Goal: Task Accomplishment & Management: Manage account settings

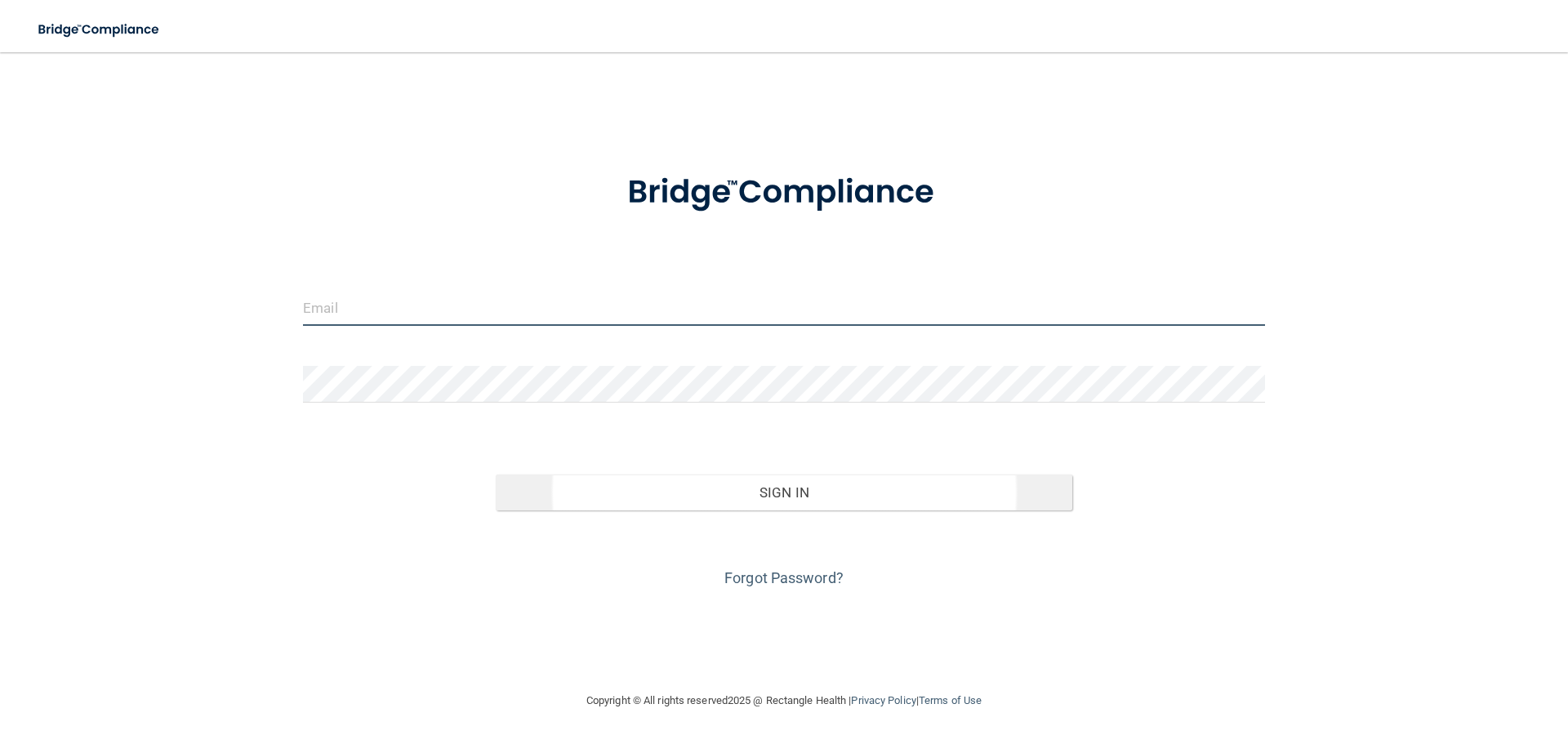
type input "elizabethc@pcihipaa.com"
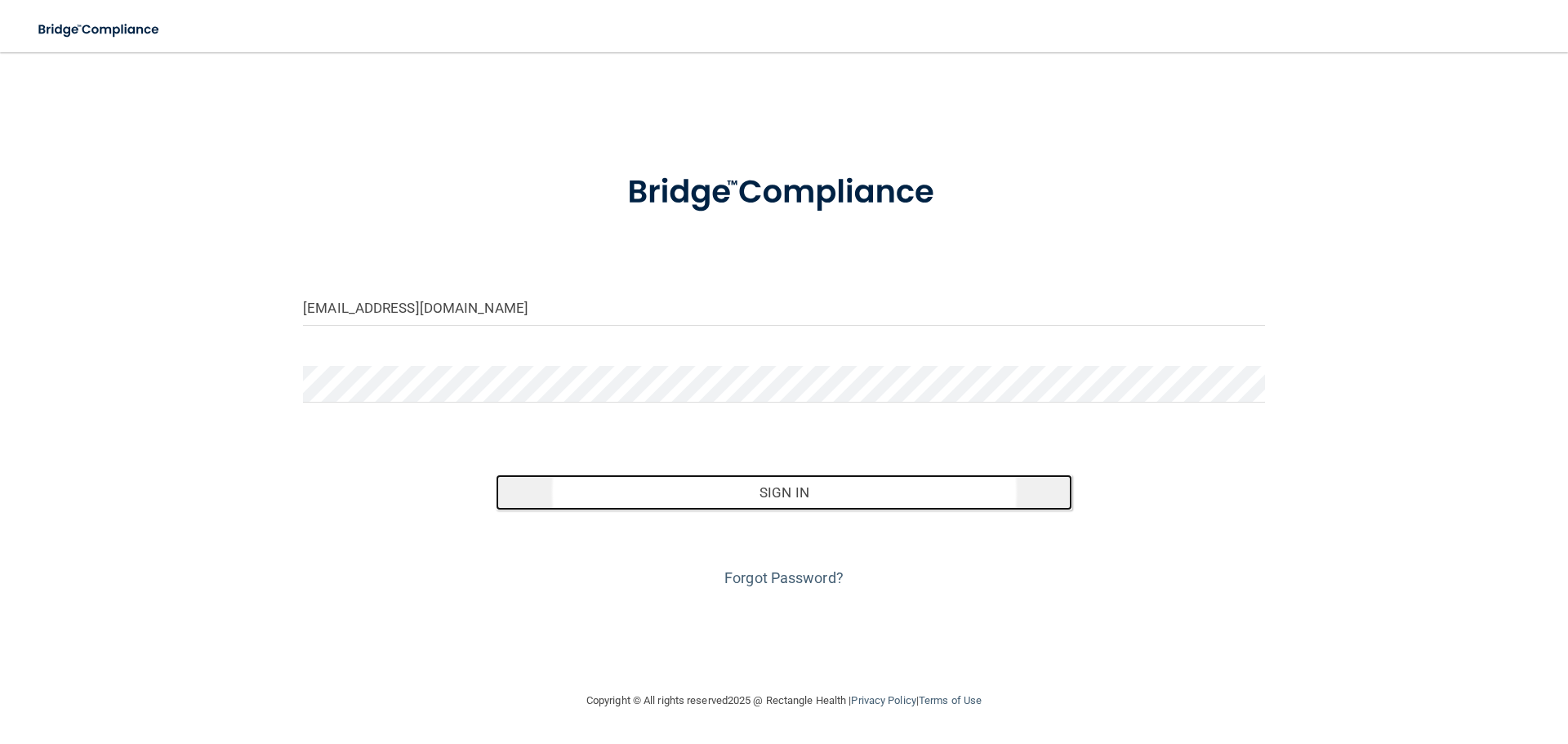
click at [759, 488] on button "Sign In" at bounding box center [784, 493] width 577 height 36
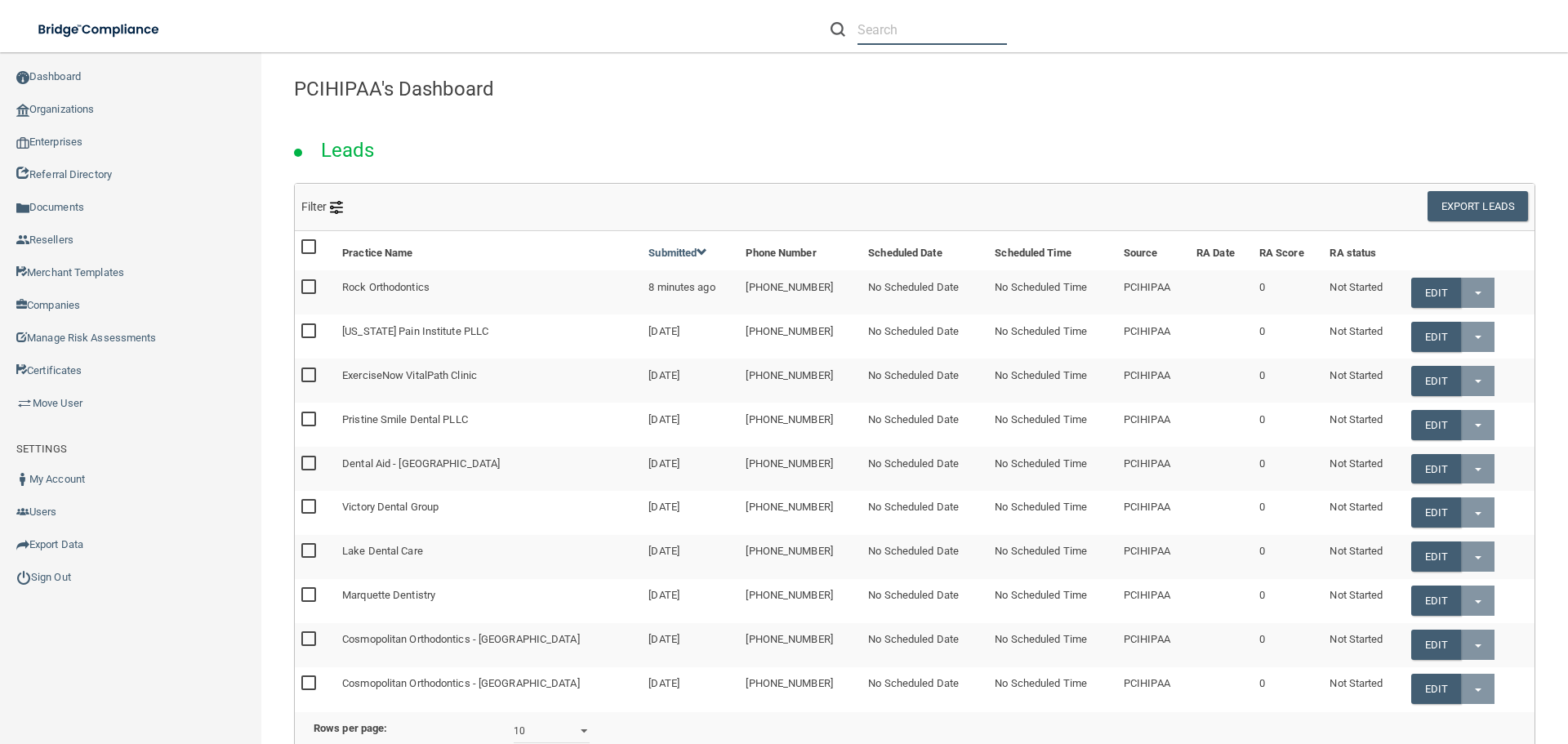
click at [887, 28] on input "text" at bounding box center [932, 29] width 149 height 30
click at [900, 29] on input "text" at bounding box center [932, 29] width 149 height 30
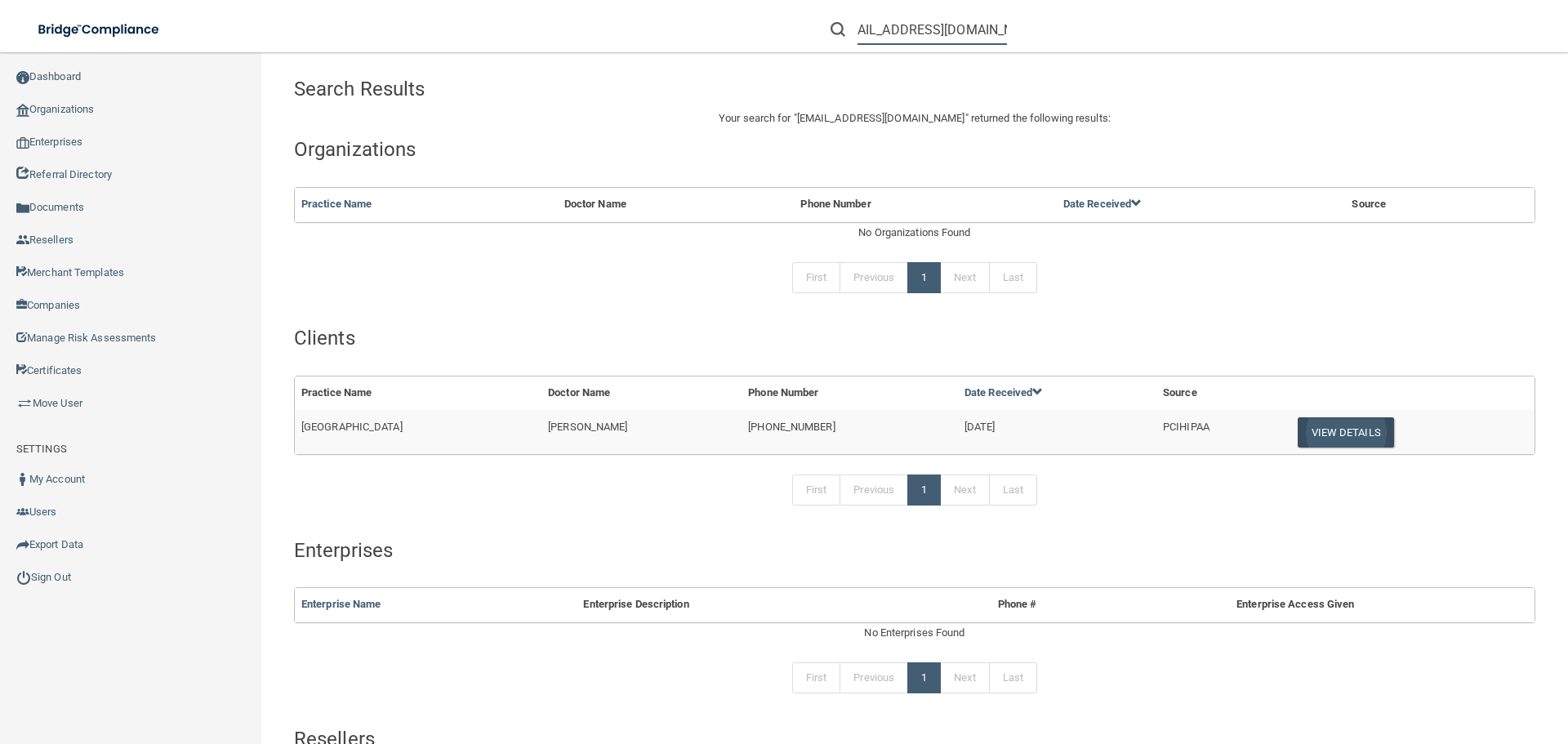
type input "[EMAIL_ADDRESS][DOMAIN_NAME]"
click at [1334, 427] on button "View Details" at bounding box center [1345, 432] width 96 height 30
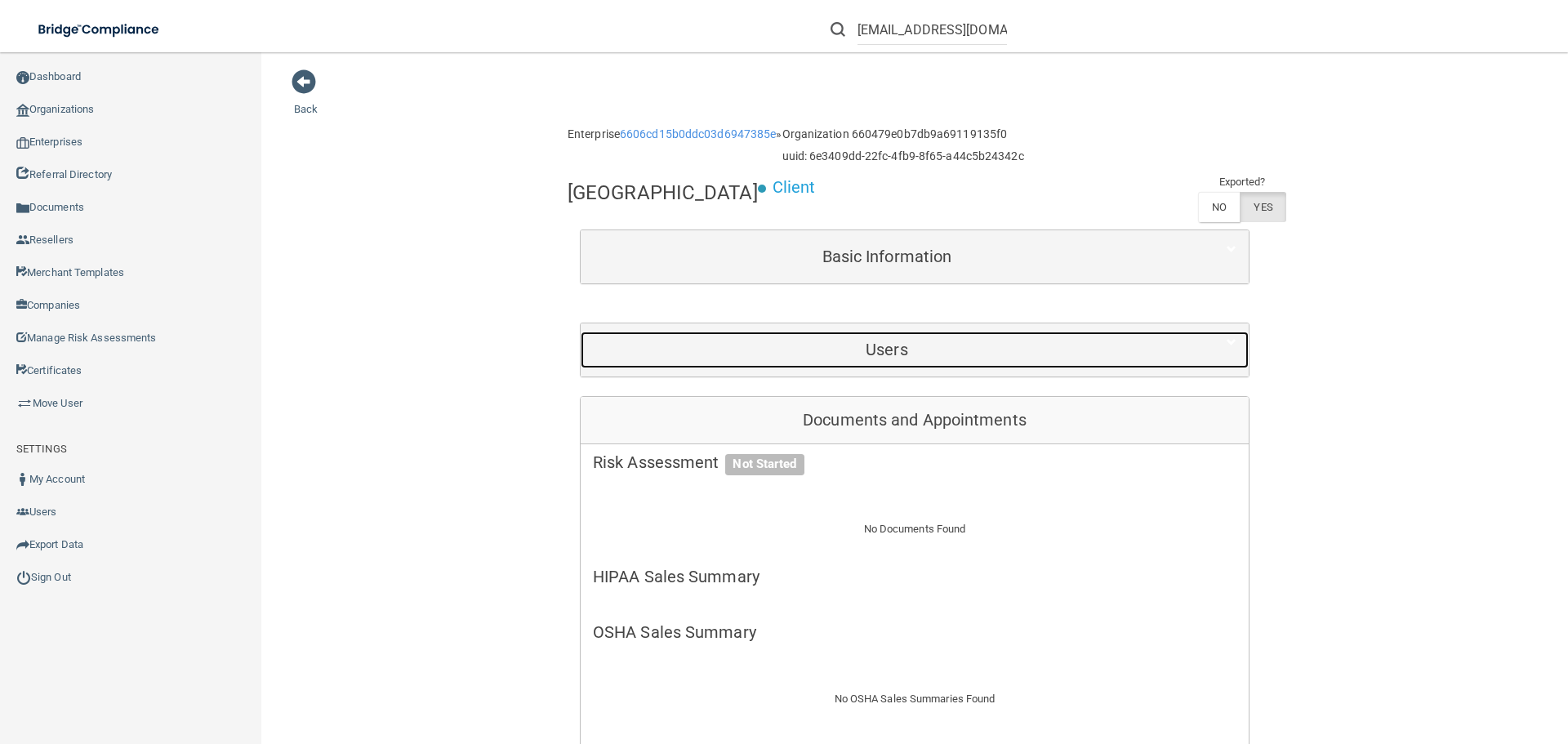
click at [863, 344] on h5 "Users" at bounding box center [888, 349] width 588 height 18
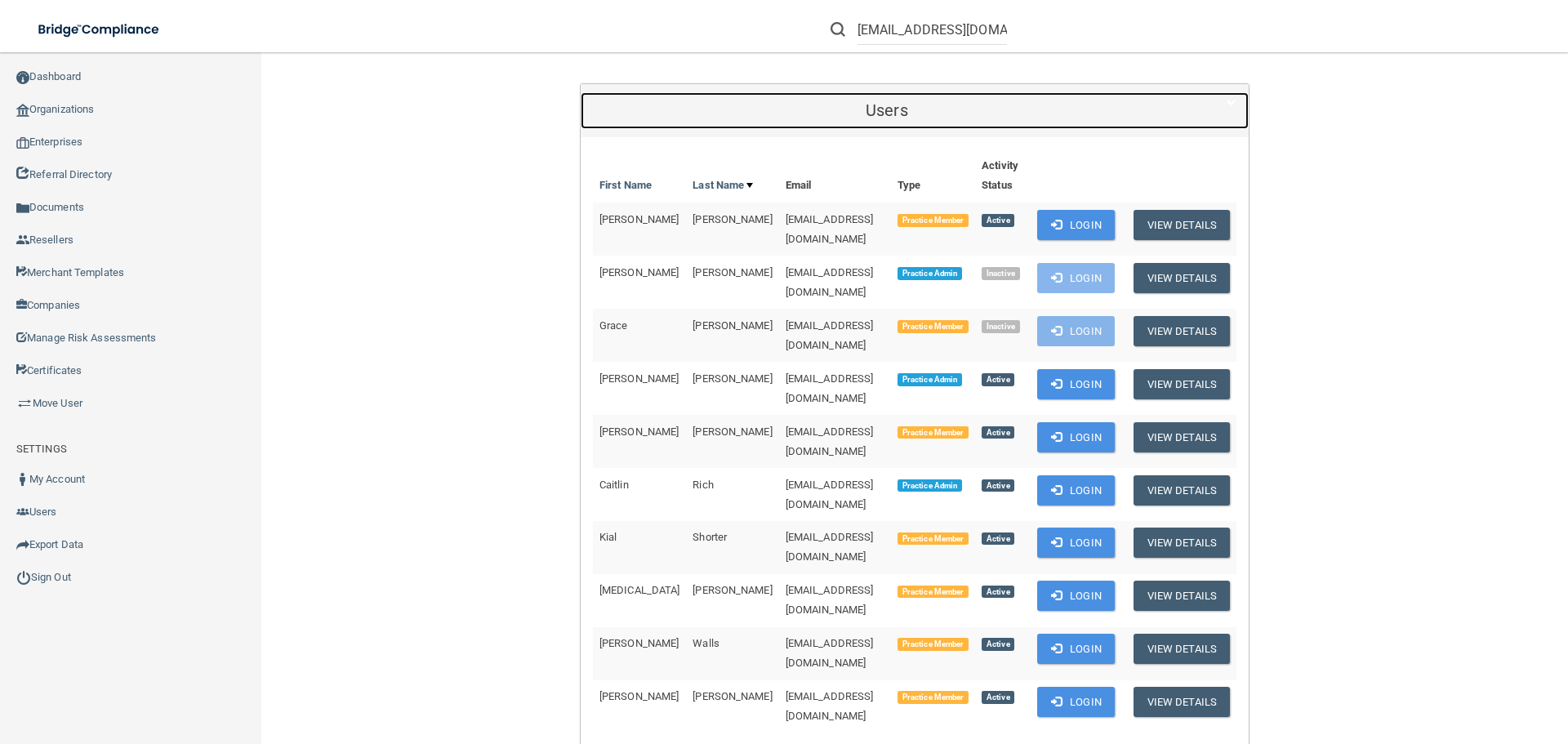
scroll to position [245, 0]
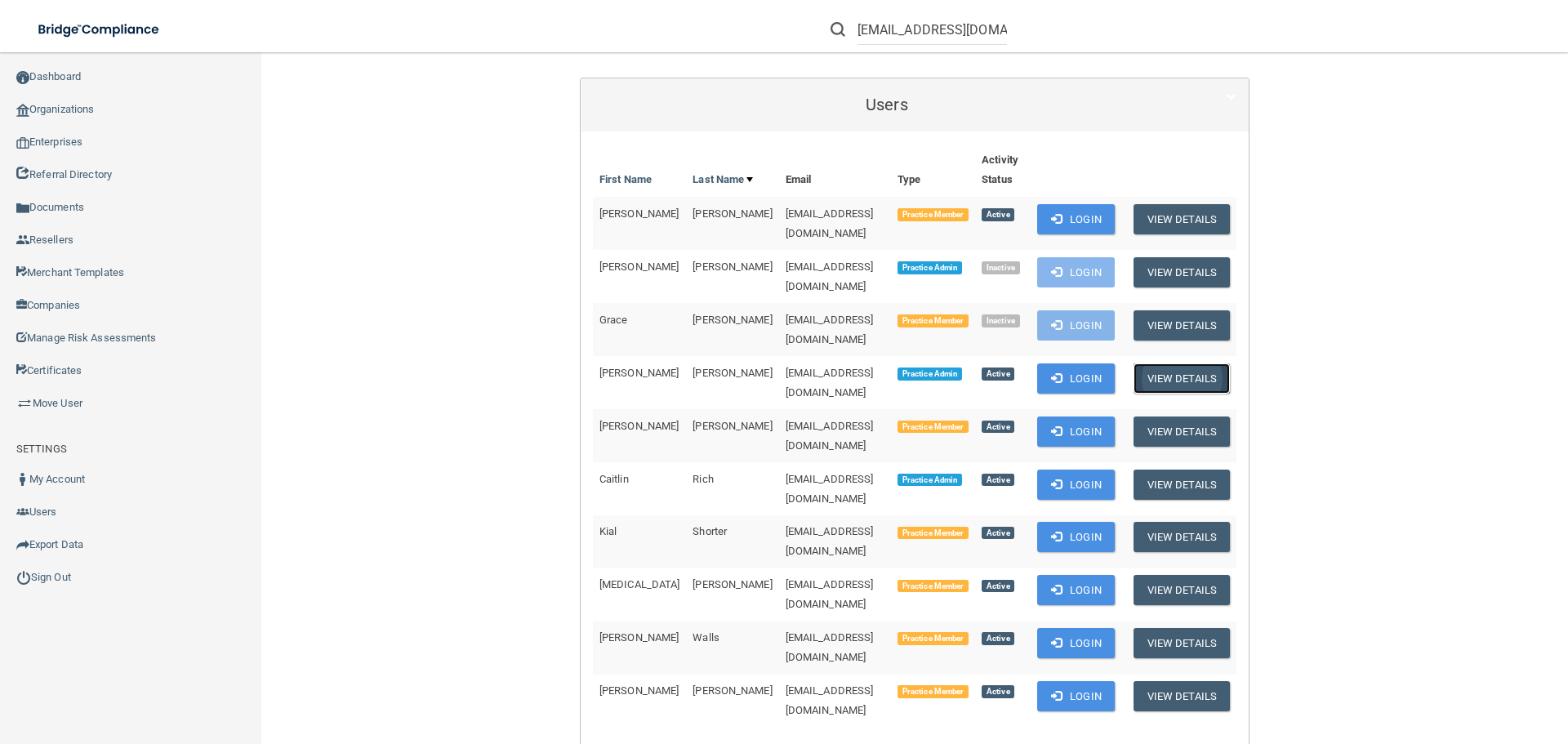
click at [1194, 363] on button "View Details" at bounding box center [1182, 378] width 96 height 30
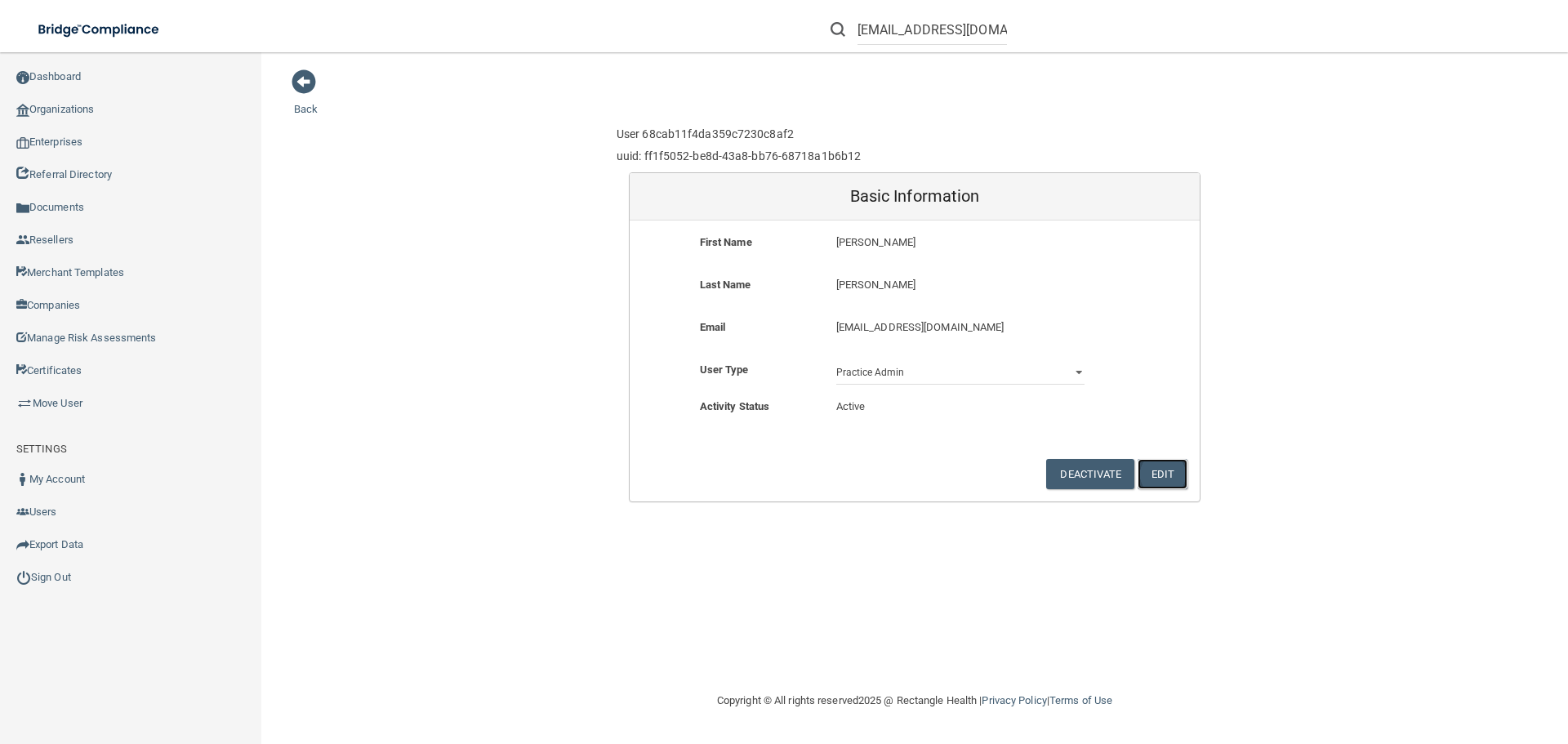
click at [1173, 474] on button "Edit" at bounding box center [1163, 473] width 49 height 30
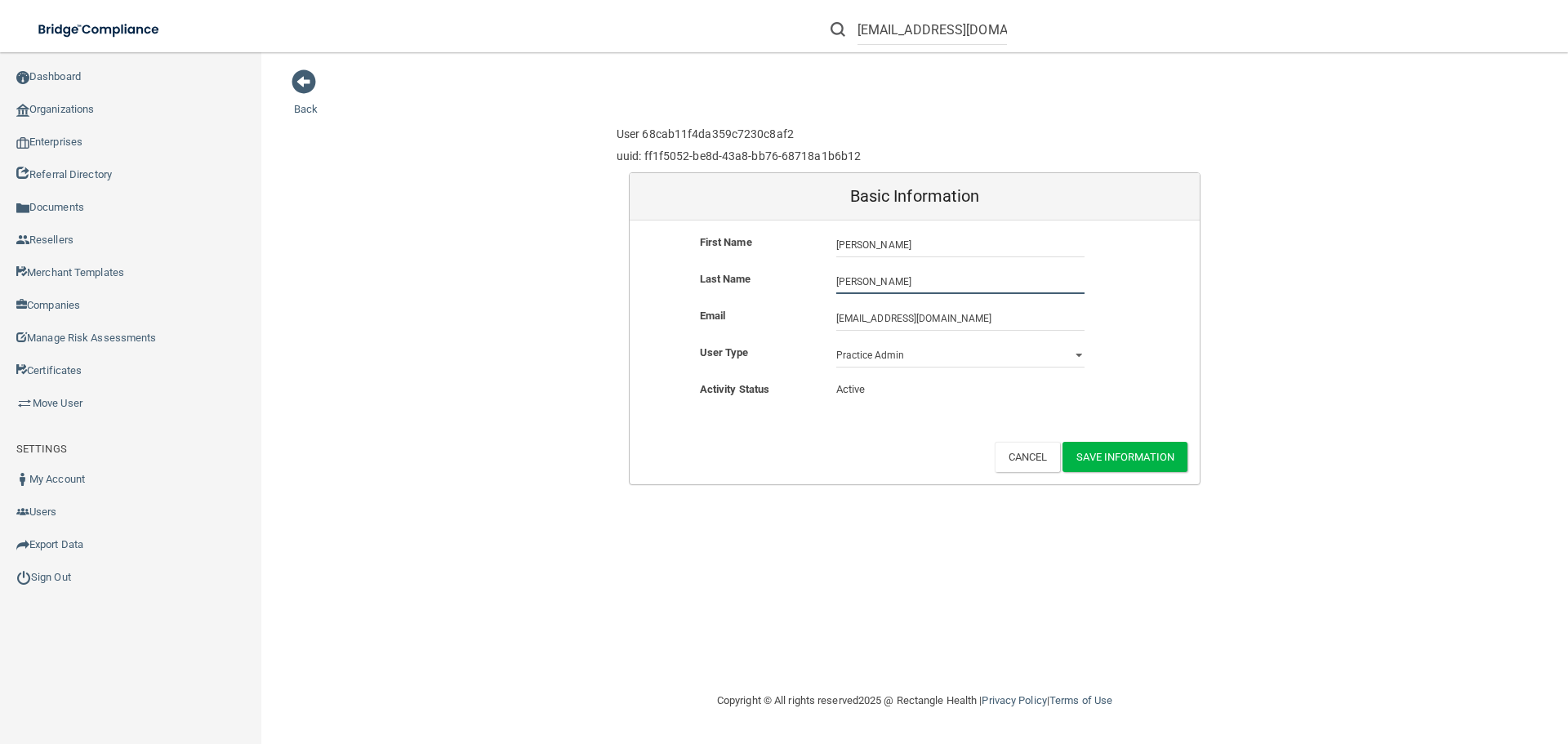
click at [841, 282] on input "landrigan" at bounding box center [960, 281] width 248 height 25
type input "[PERSON_NAME]"
click at [1127, 453] on button "Save Information" at bounding box center [1125, 456] width 125 height 30
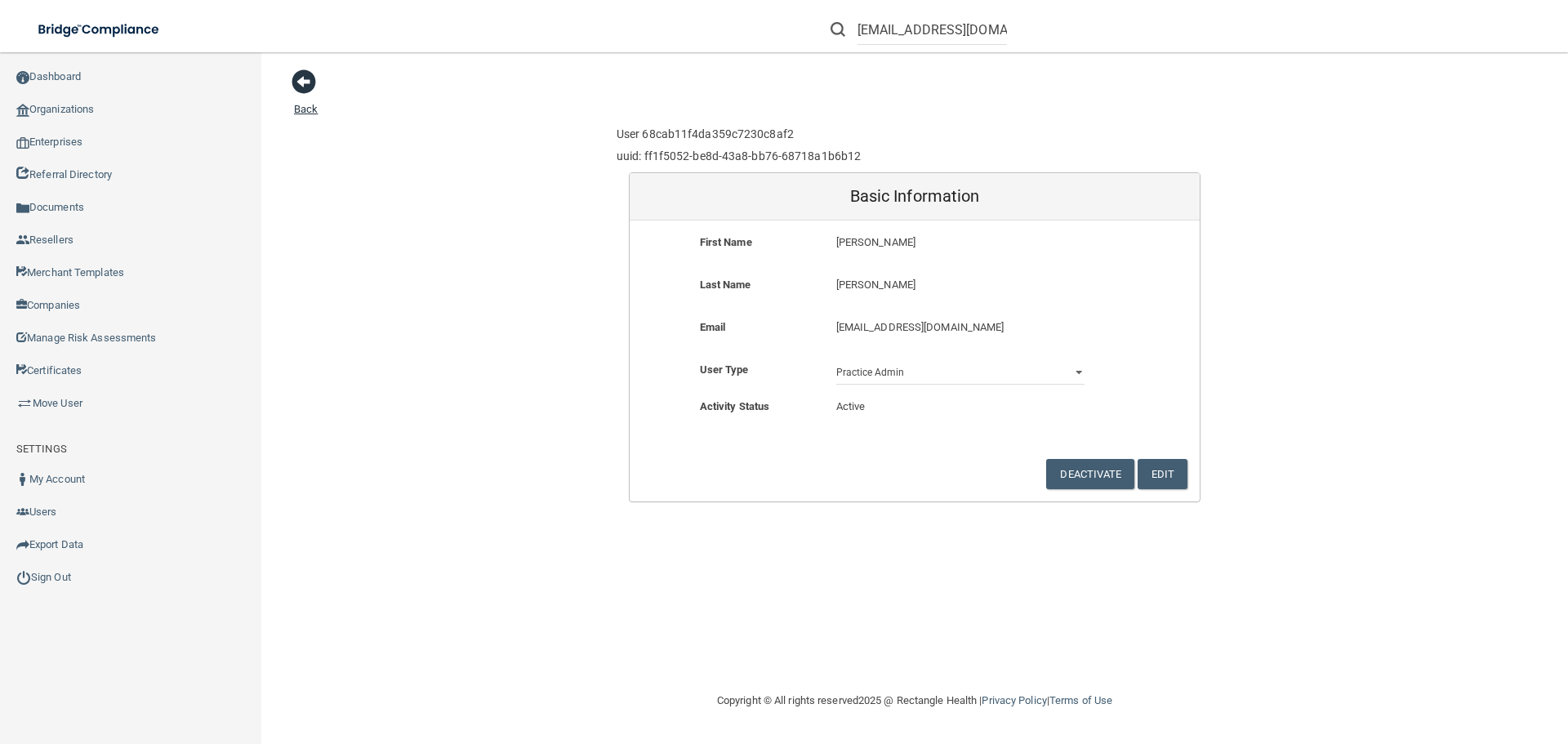
click at [296, 81] on span at bounding box center [304, 81] width 25 height 25
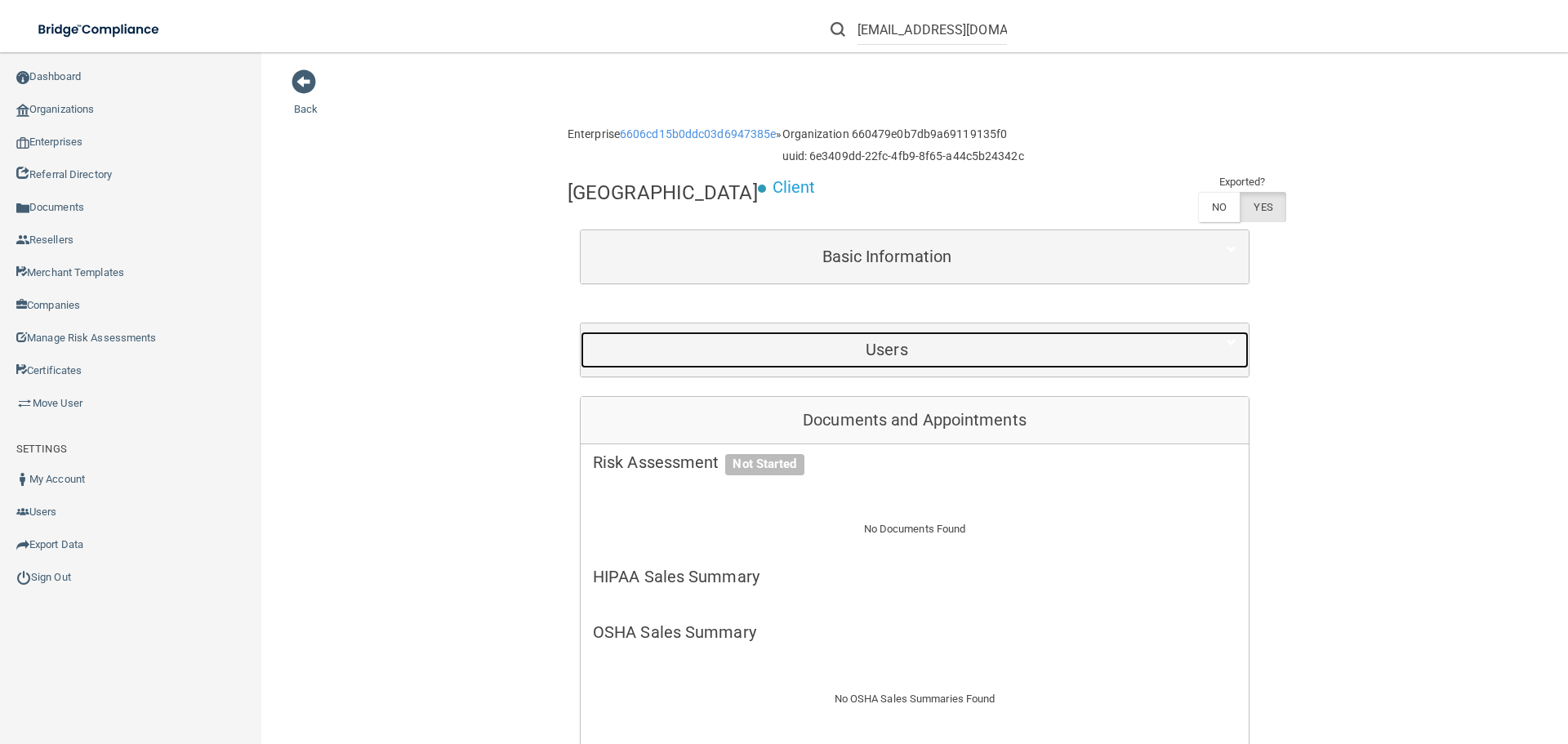
click at [897, 359] on h5 "Users" at bounding box center [888, 349] width 588 height 18
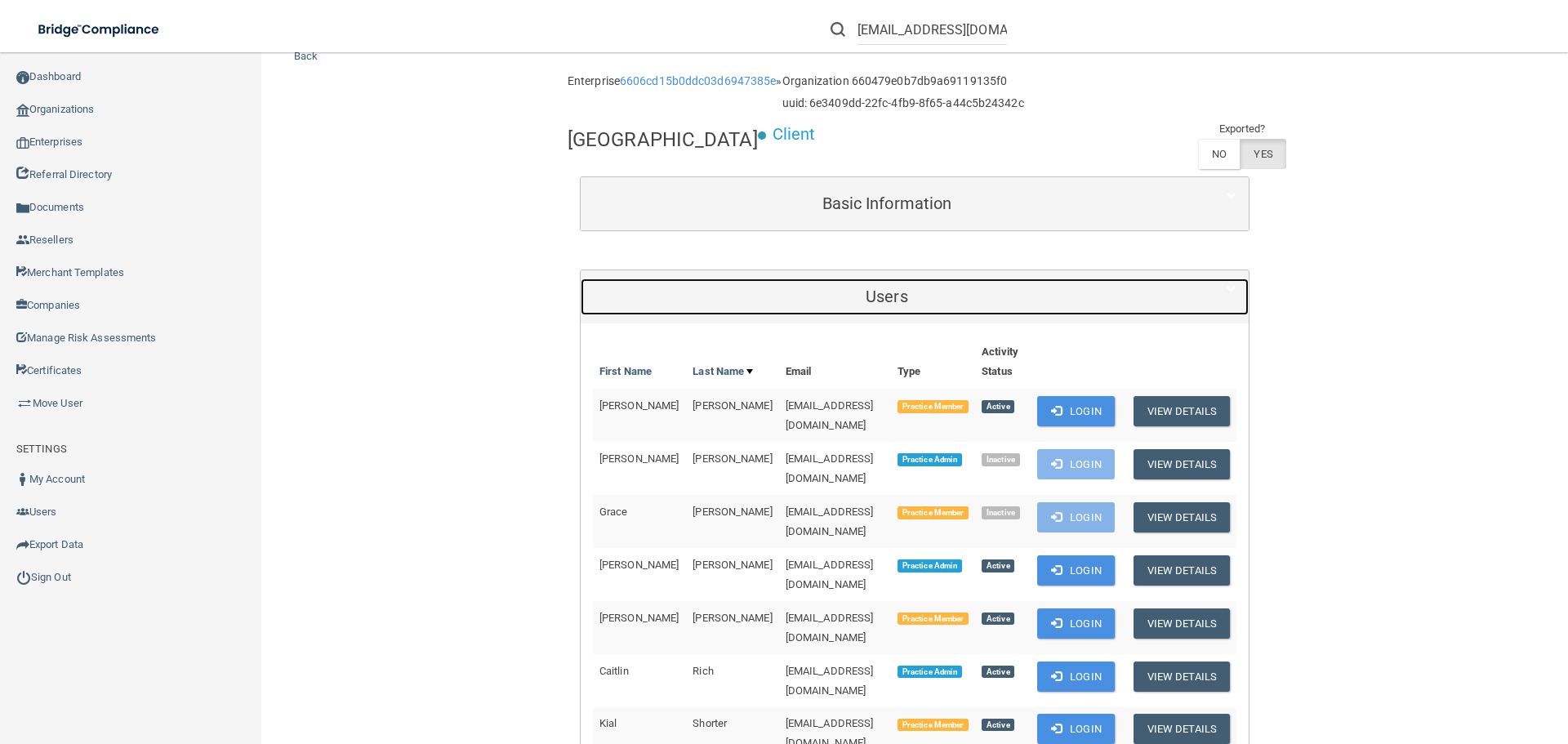
scroll to position [82, 0]
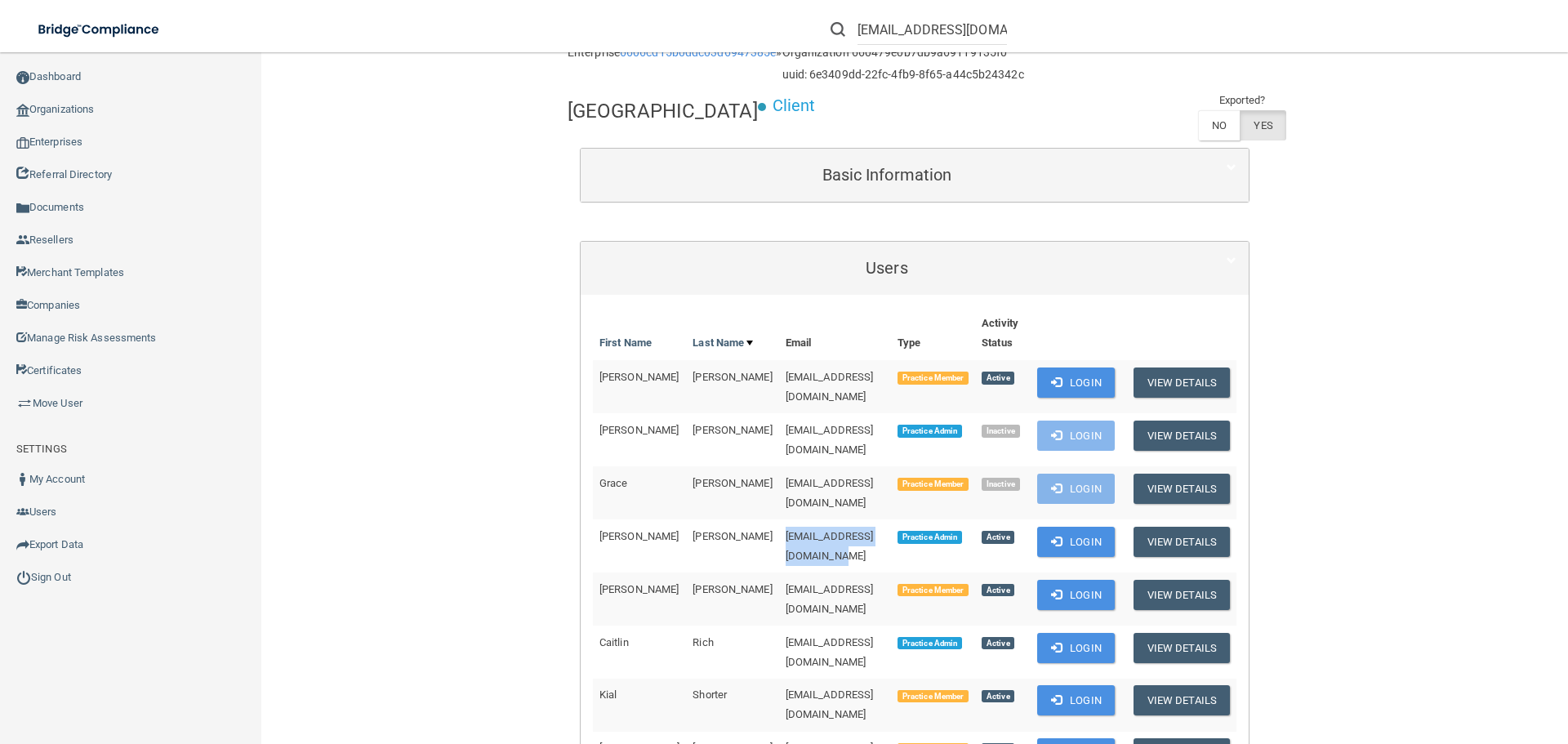
drag, startPoint x: 720, startPoint y: 510, endPoint x: 859, endPoint y: 519, distance: 139.3
click at [859, 519] on td "[EMAIL_ADDRESS][DOMAIN_NAME]" at bounding box center [835, 545] width 112 height 53
copy span "[EMAIL_ADDRESS][DOMAIN_NAME]"
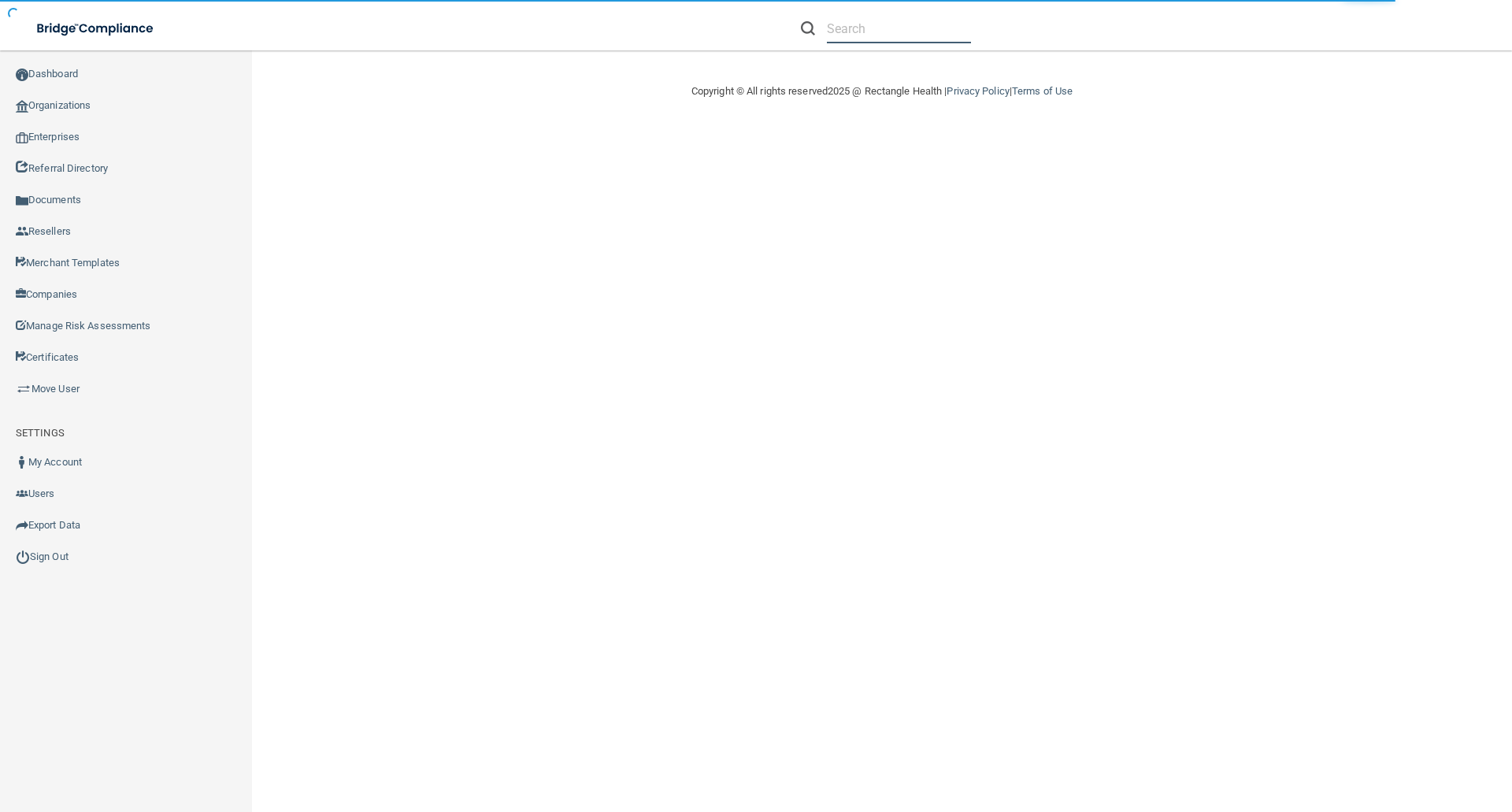
click at [833, 30] on input "text" at bounding box center [899, 28] width 144 height 29
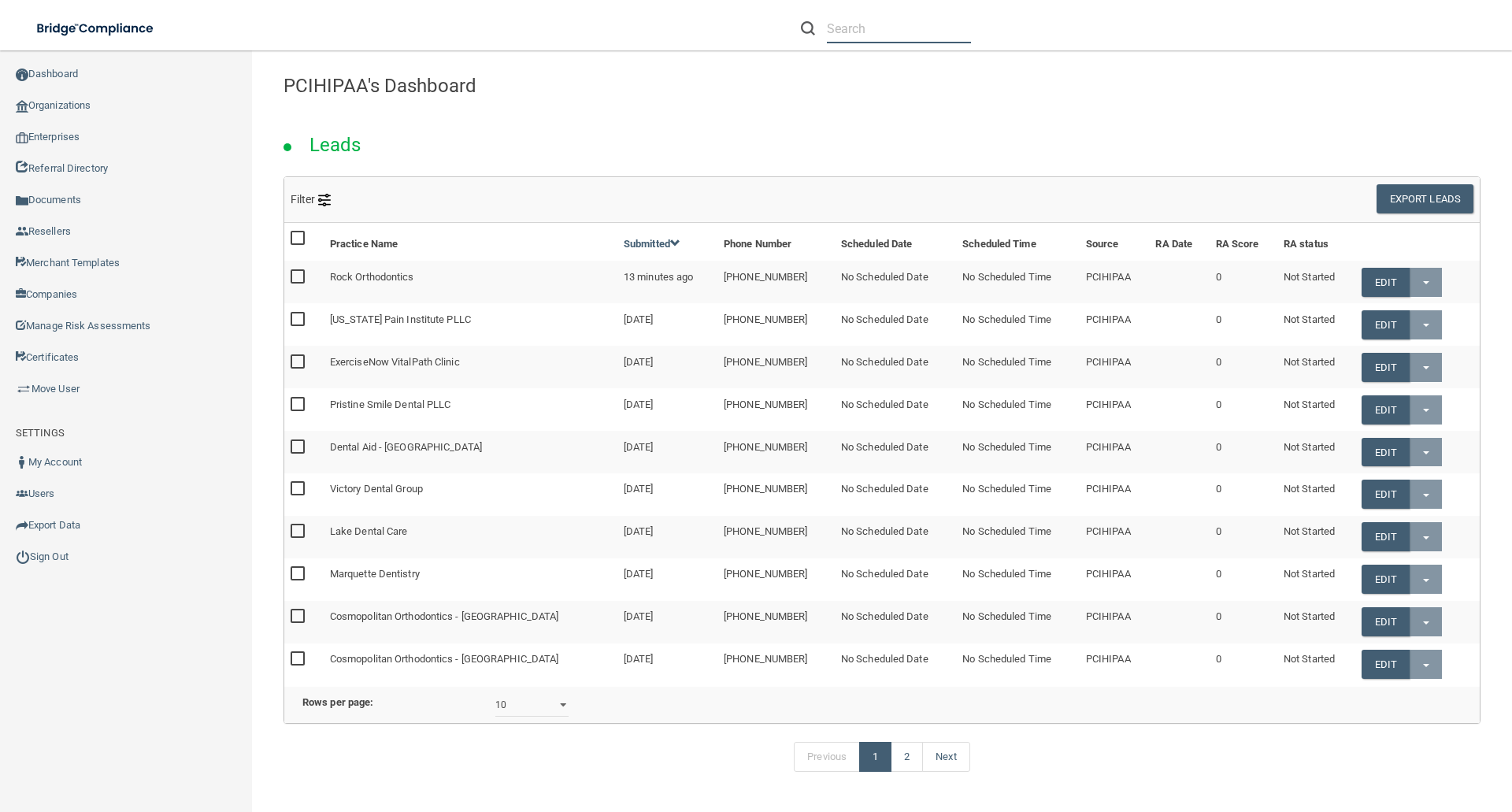
paste input "[EMAIL_ADDRESS][DOMAIN_NAME]"
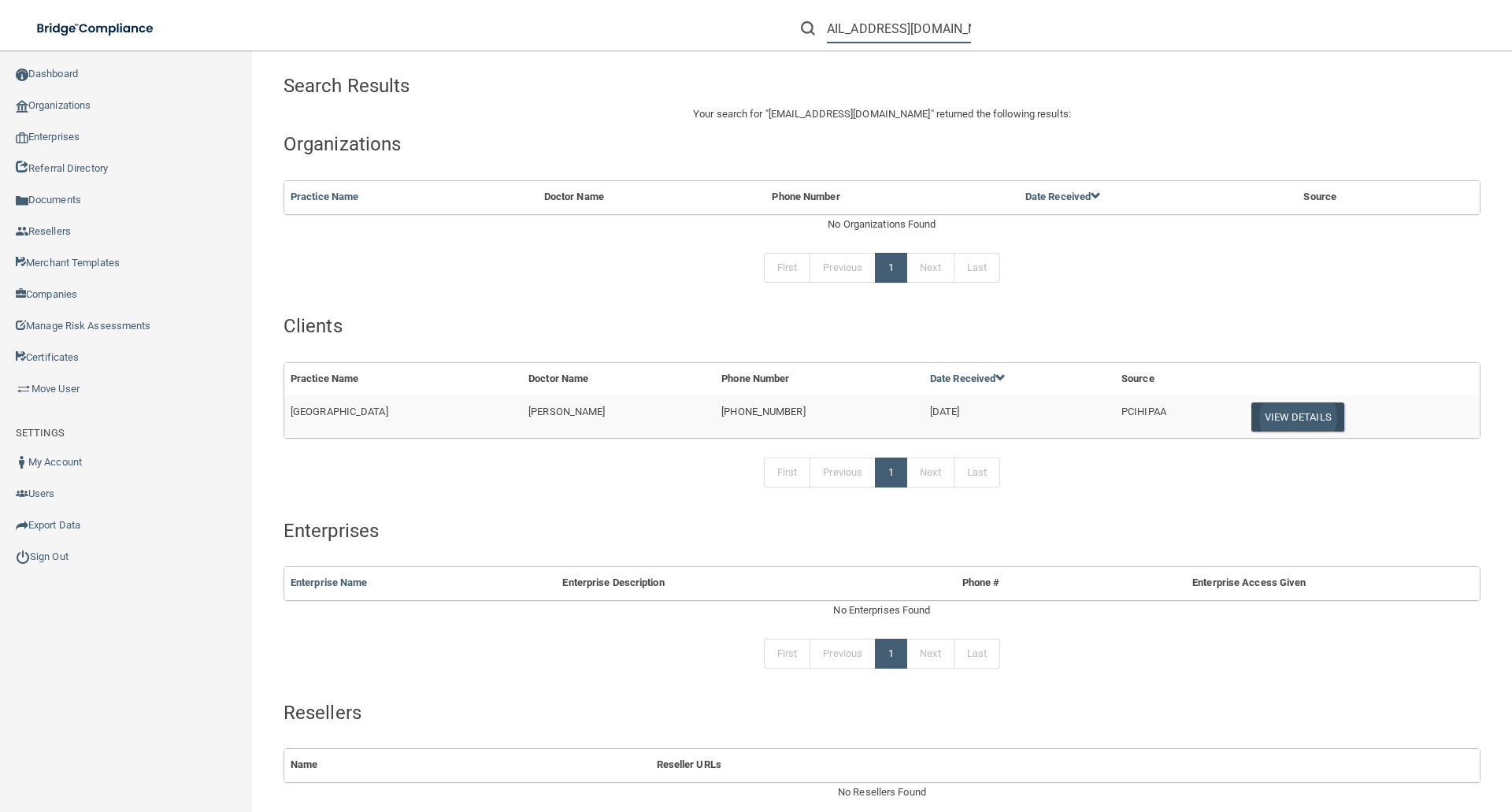
type input "[EMAIL_ADDRESS][DOMAIN_NAME]"
click at [1256, 415] on button "View Details" at bounding box center [1297, 417] width 93 height 29
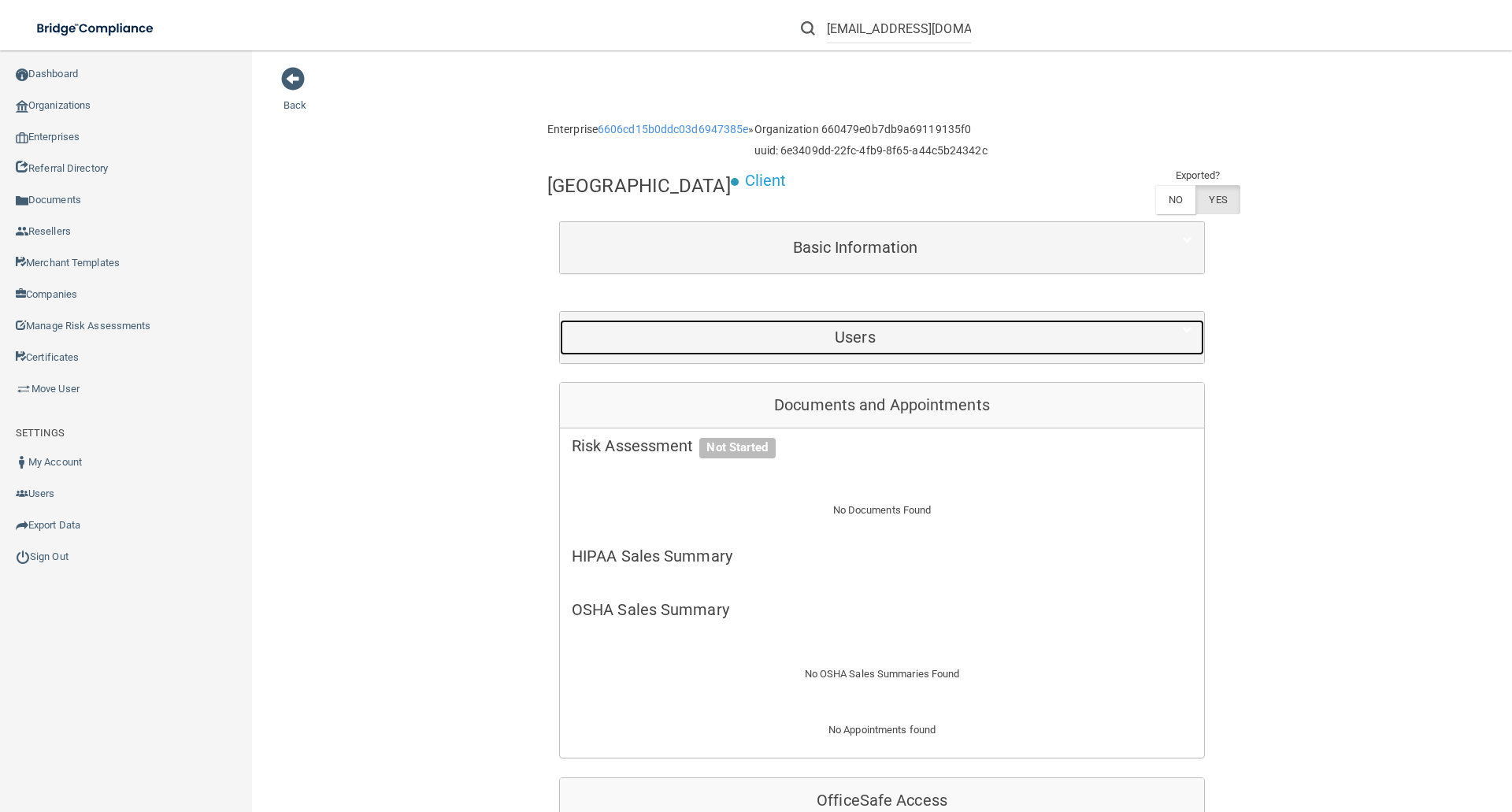
click at [867, 344] on h5 "Users" at bounding box center [856, 336] width 567 height 17
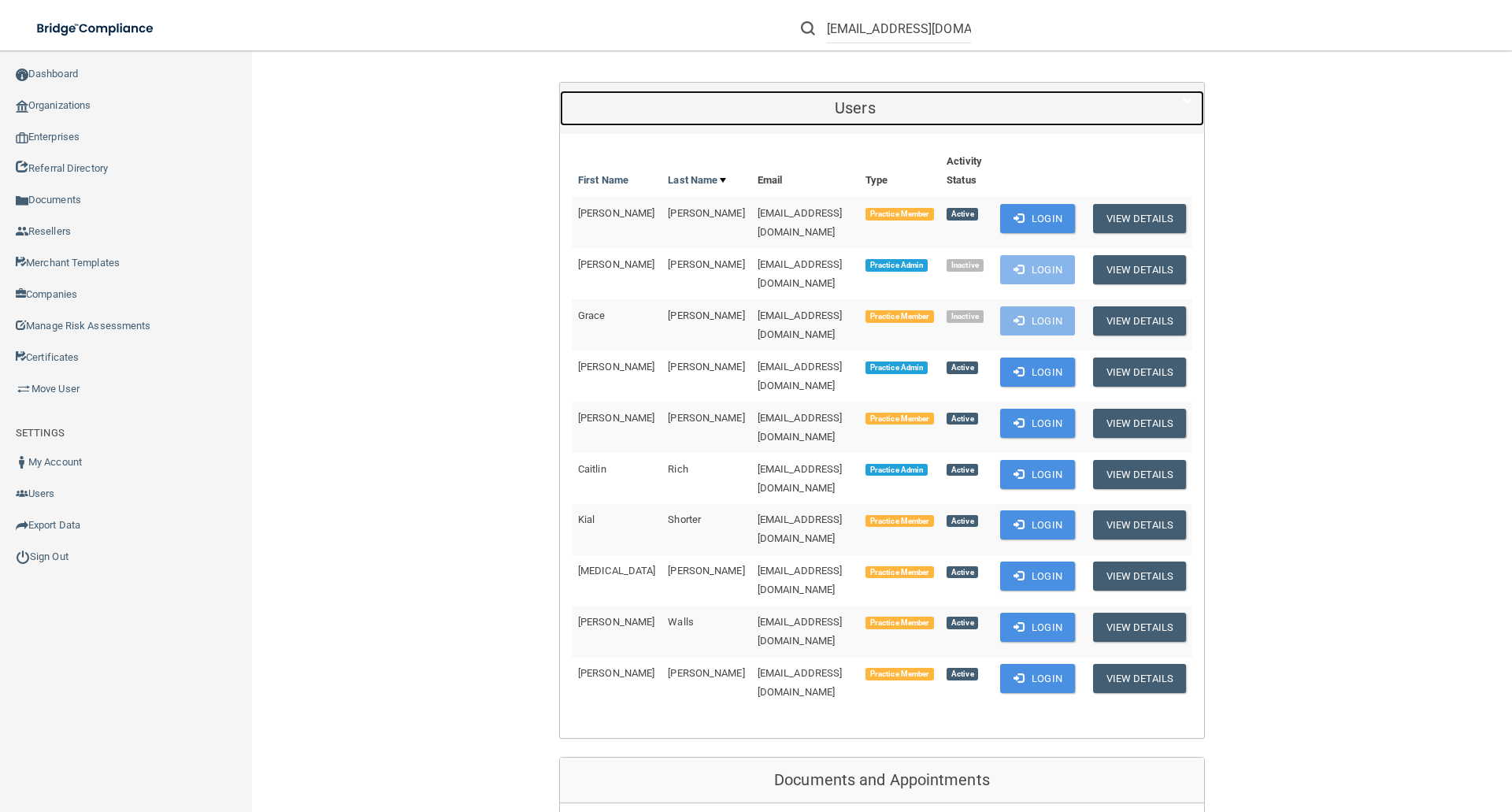
scroll to position [236, 0]
